Goal: Task Accomplishment & Management: Manage account settings

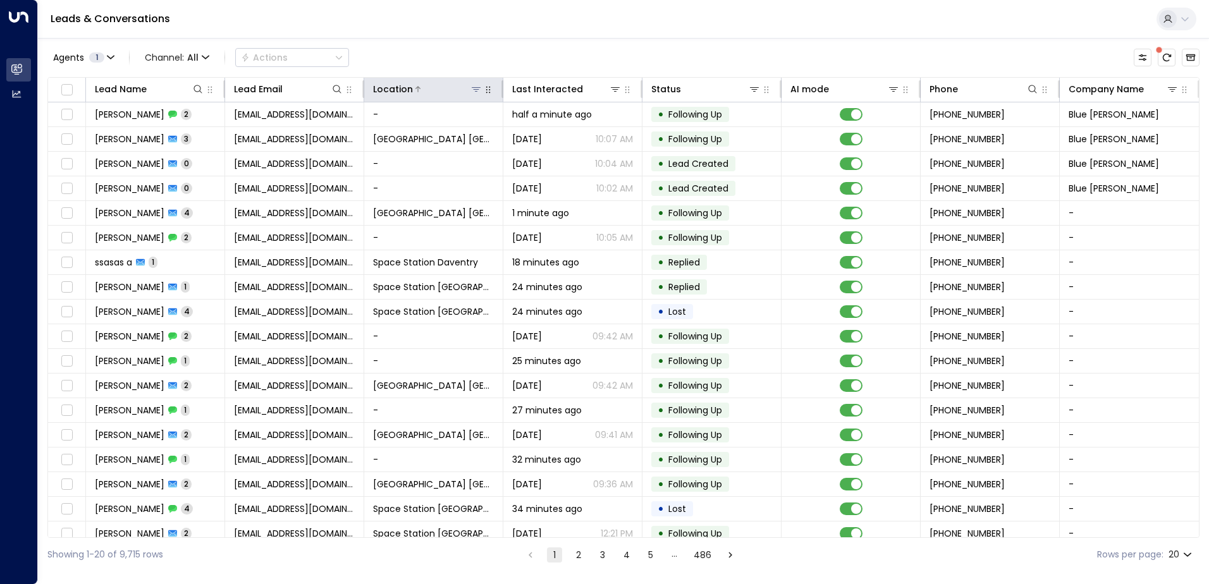
click at [472, 92] on icon at bounding box center [476, 89] width 10 height 10
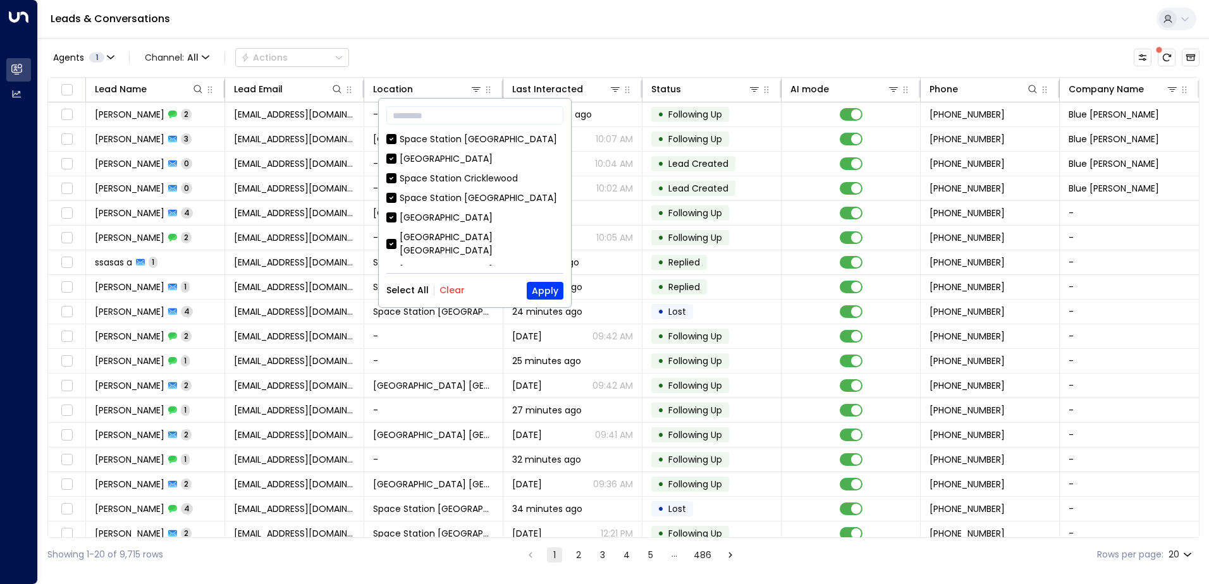
click at [455, 285] on button "Clear" at bounding box center [452, 290] width 25 height 10
click at [459, 136] on div "Space Station [GEOGRAPHIC_DATA]" at bounding box center [478, 139] width 157 height 13
click at [544, 293] on button "Apply" at bounding box center [545, 291] width 37 height 18
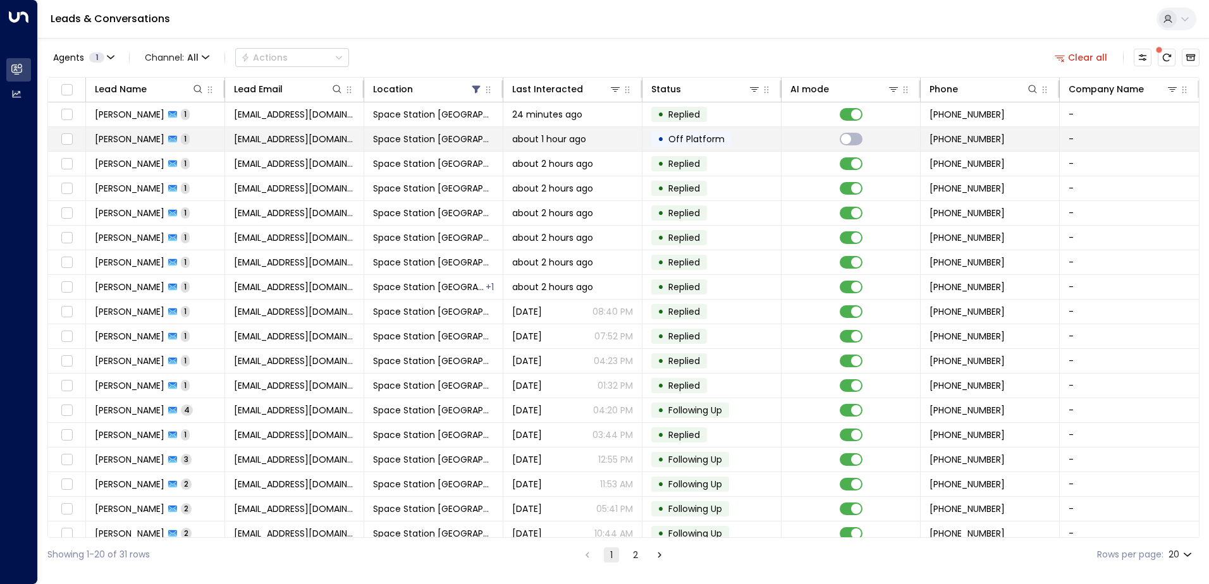
click at [474, 139] on td "Space Station [GEOGRAPHIC_DATA]" at bounding box center [433, 139] width 139 height 24
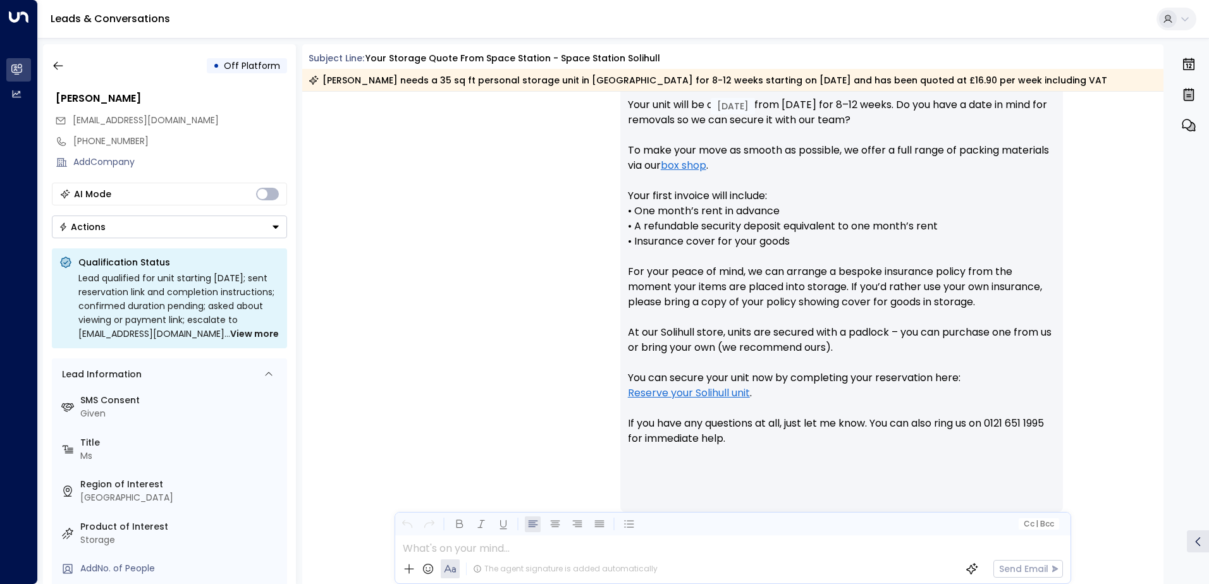
scroll to position [651, 0]
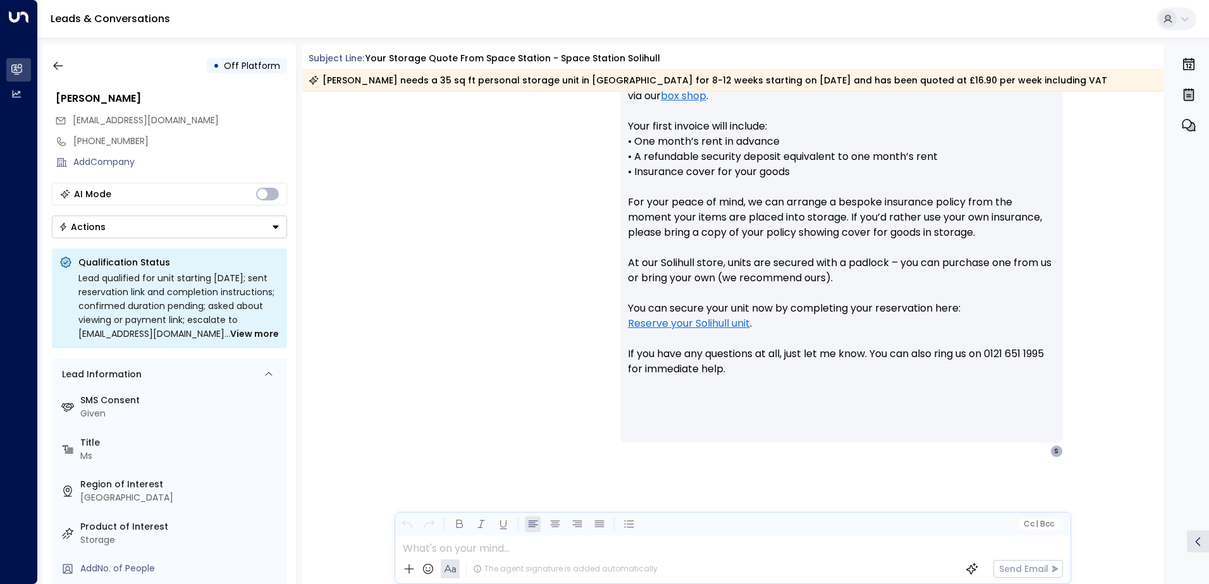
click at [193, 237] on button "Actions" at bounding box center [169, 227] width 235 height 23
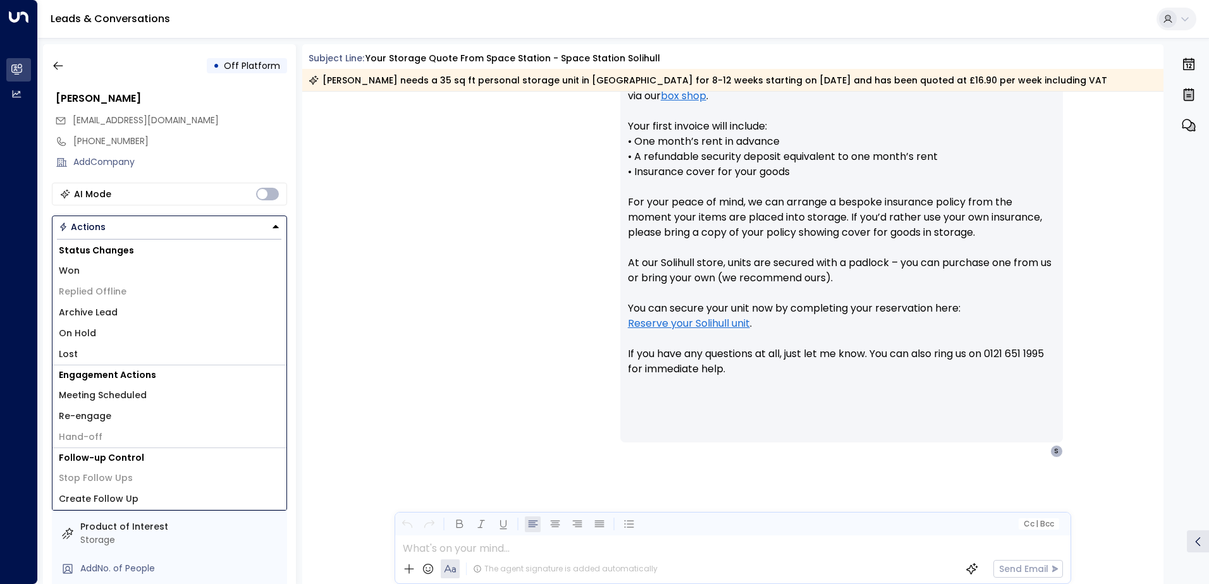
click at [182, 237] on ul "Status Changes Won Replied Offline Archive Lead On Hold Lost Engagement Actions…" at bounding box center [169, 373] width 234 height 274
click at [122, 316] on li "Archive Lead" at bounding box center [169, 312] width 234 height 21
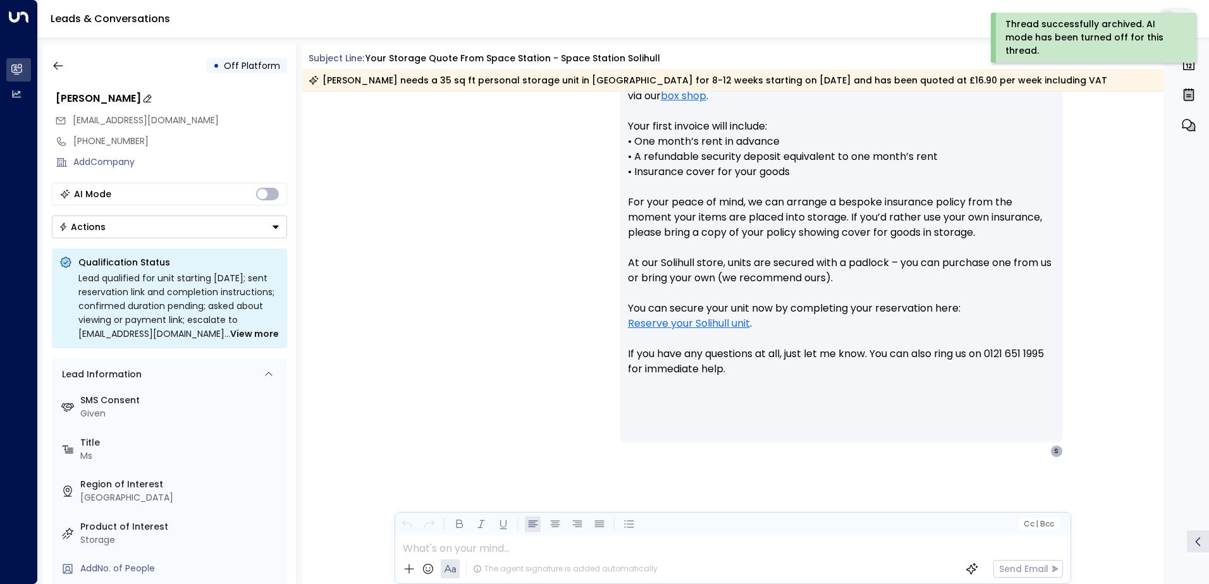
click at [272, 102] on div "[PERSON_NAME]" at bounding box center [171, 98] width 231 height 15
click at [59, 61] on icon "button" at bounding box center [58, 65] width 13 height 13
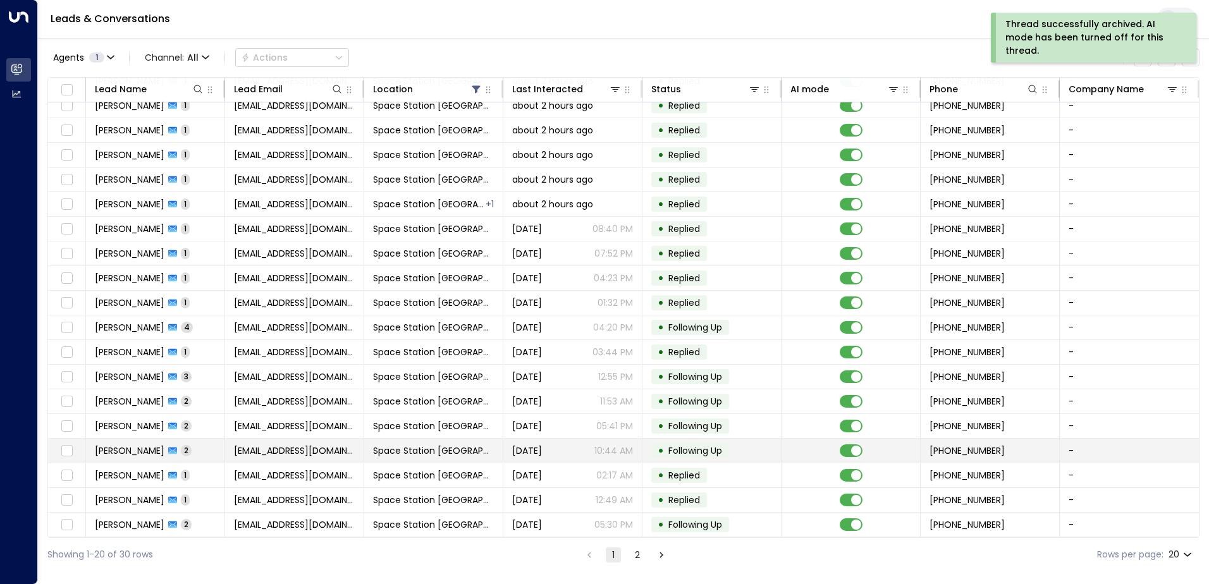
scroll to position [62, 0]
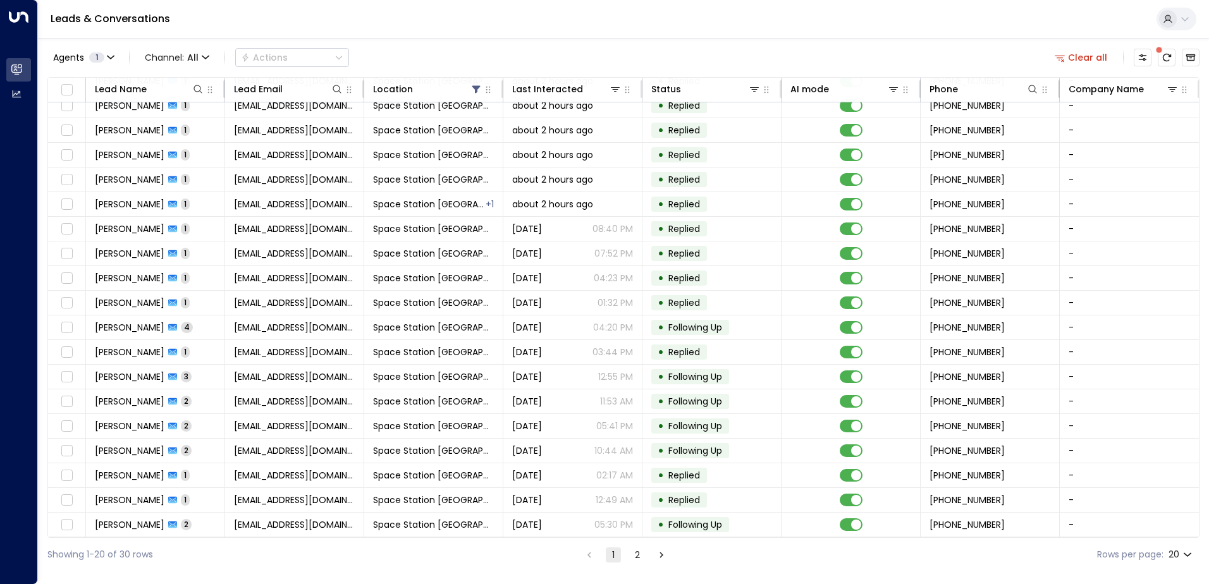
click at [640, 553] on button "2" at bounding box center [637, 555] width 15 height 15
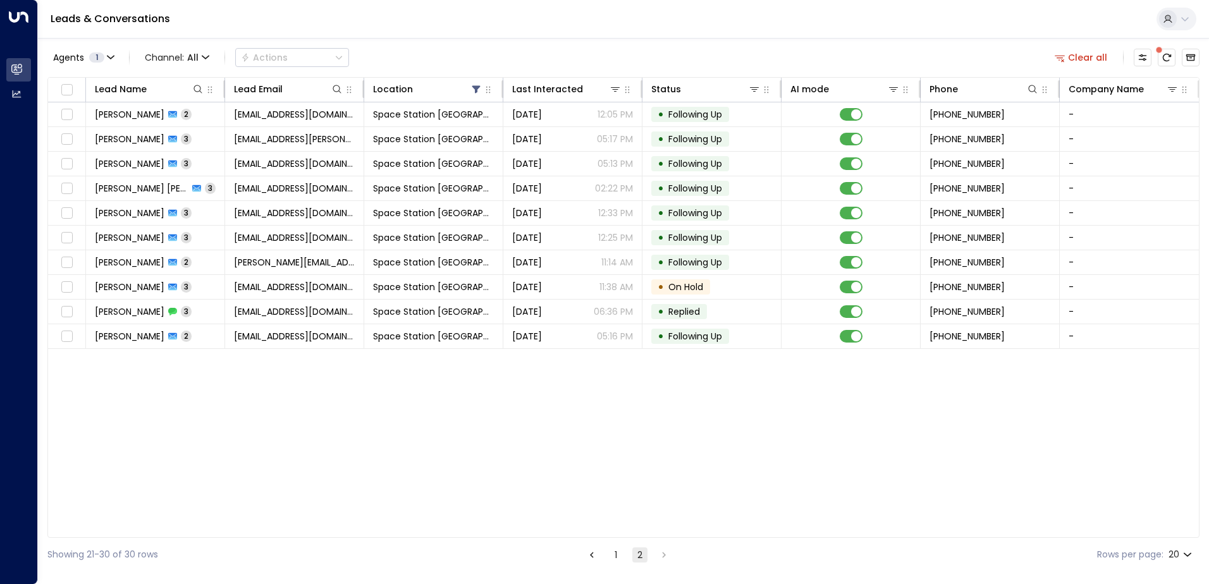
click at [611, 558] on button "1" at bounding box center [615, 555] width 15 height 15
